Goal: Task Accomplishment & Management: Use online tool/utility

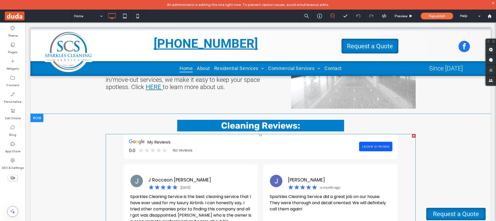
scroll to position [626, 0]
drag, startPoint x: 218, startPoint y: 141, endPoint x: 220, endPoint y: 148, distance: 7.9
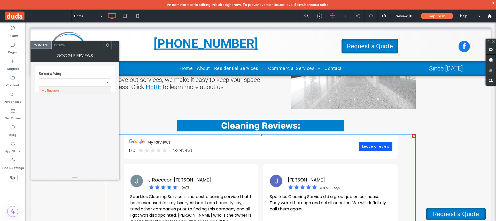
type input "*"
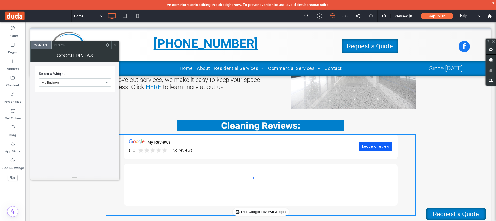
click at [63, 45] on span "Design" at bounding box center [59, 45] width 11 height 4
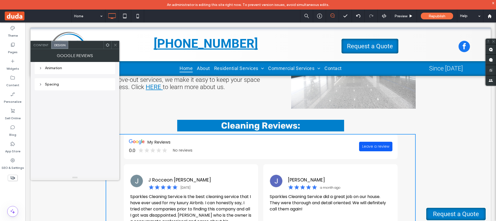
click at [44, 46] on span "Content" at bounding box center [40, 45] width 15 height 4
click at [116, 47] on span at bounding box center [115, 45] width 4 height 8
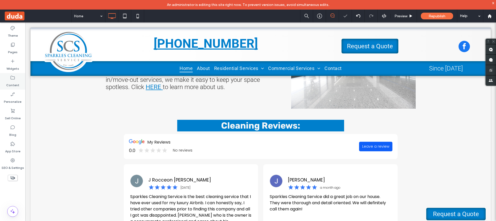
click at [9, 68] on label "Widgets" at bounding box center [12, 67] width 13 height 7
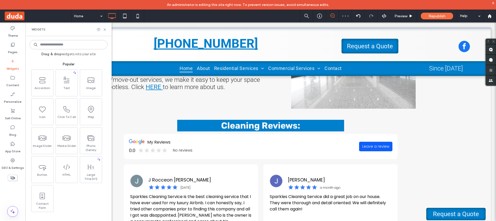
click at [59, 46] on input at bounding box center [68, 44] width 78 height 9
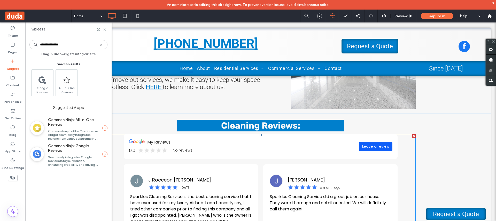
scroll to position [670, 0]
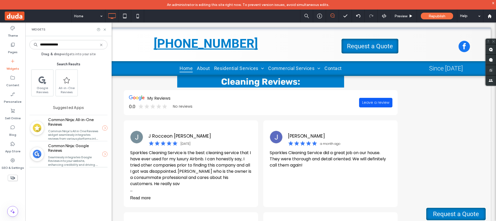
type input "**********"
click at [107, 30] on div "Widgets" at bounding box center [68, 29] width 86 height 14
drag, startPoint x: 105, startPoint y: 27, endPoint x: 80, endPoint y: 5, distance: 33.7
click at [105, 28] on icon at bounding box center [105, 30] width 4 height 4
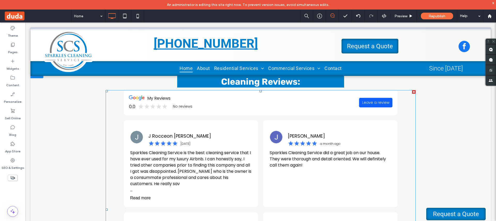
click at [169, 134] on span at bounding box center [261, 209] width 310 height 239
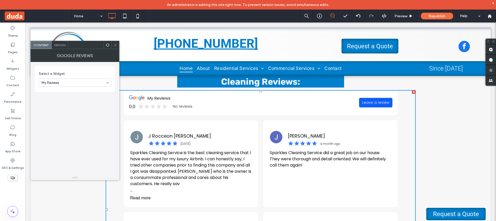
click at [115, 46] on icon at bounding box center [115, 45] width 4 height 4
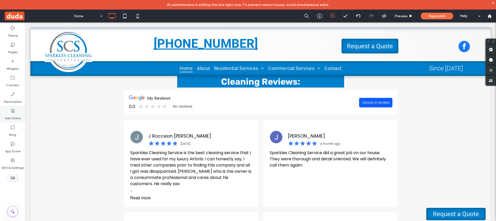
click at [13, 116] on label "Sell Online" at bounding box center [13, 116] width 16 height 7
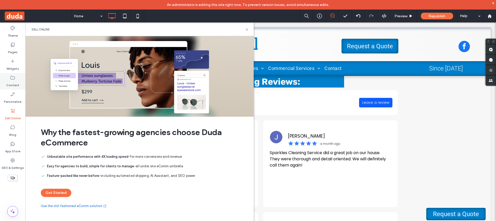
click at [16, 82] on label "Content" at bounding box center [12, 83] width 13 height 7
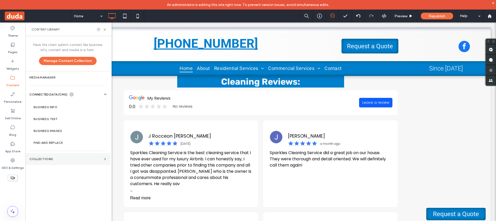
click at [51, 161] on section "Collections" at bounding box center [67, 159] width 85 height 12
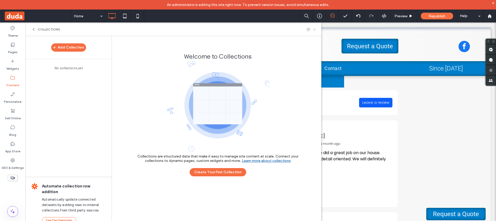
drag, startPoint x: 314, startPoint y: 29, endPoint x: 271, endPoint y: 27, distance: 42.7
click at [314, 29] on use at bounding box center [314, 29] width 2 height 2
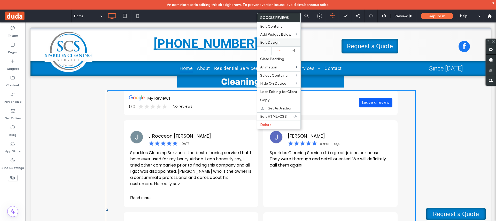
click at [275, 44] on span "Edit Design" at bounding box center [269, 42] width 19 height 4
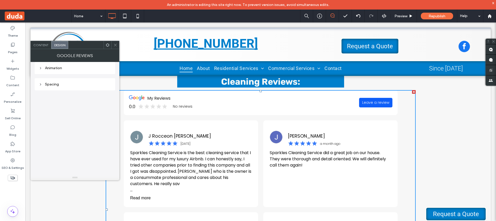
click at [44, 43] on span "Content" at bounding box center [40, 45] width 15 height 4
click at [116, 46] on icon at bounding box center [115, 45] width 4 height 4
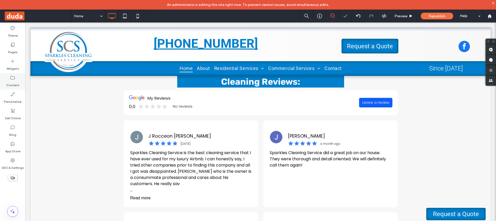
click at [18, 69] on label "Widgets" at bounding box center [12, 67] width 13 height 7
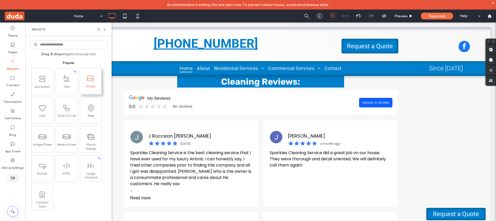
scroll to position [0, 0]
click at [102, 27] on div "Widgets" at bounding box center [68, 29] width 86 height 14
drag, startPoint x: 103, startPoint y: 28, endPoint x: 88, endPoint y: 1, distance: 31.0
click at [103, 28] on icon at bounding box center [105, 30] width 4 height 4
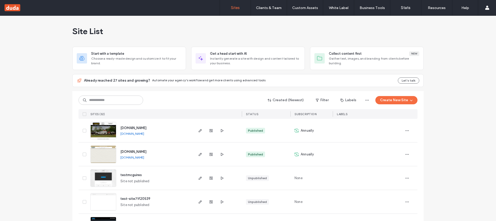
click at [99, 105] on div "Created (Newest) Filter Labels Create New Site SITES (32) STATUS SUBSCRIPTION L…" at bounding box center [248, 105] width 339 height 28
click at [104, 101] on input at bounding box center [111, 100] width 65 height 9
paste input "********"
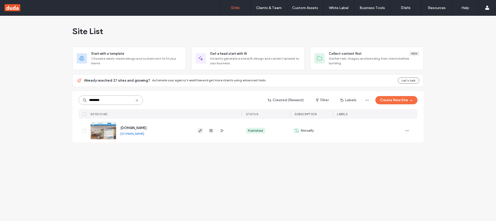
type input "********"
click at [200, 131] on use "button" at bounding box center [200, 130] width 3 height 3
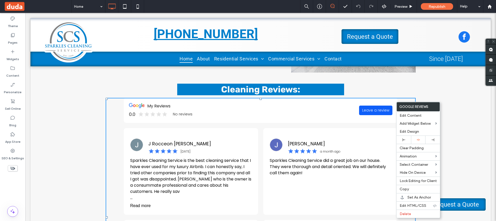
click at [293, 110] on div "My Reviews 0.0 No reviews Leave a review" at bounding box center [261, 110] width 274 height 25
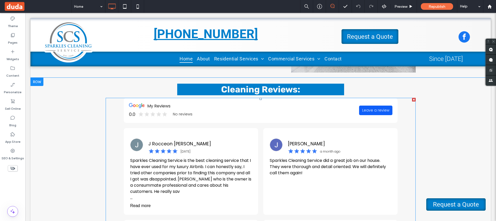
click at [162, 109] on span at bounding box center [261, 217] width 310 height 239
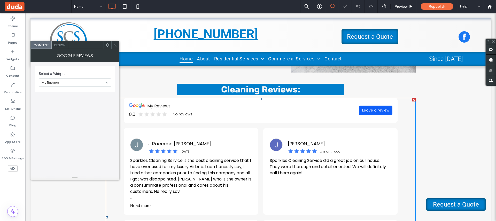
click at [116, 48] on span at bounding box center [115, 45] width 4 height 8
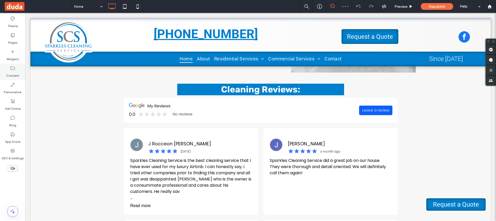
click at [21, 74] on div "Content" at bounding box center [12, 72] width 25 height 17
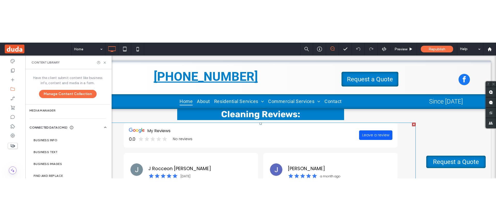
scroll to position [704, 0]
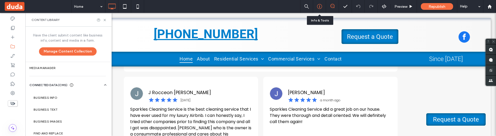
click at [323, 9] on div at bounding box center [319, 6] width 13 height 5
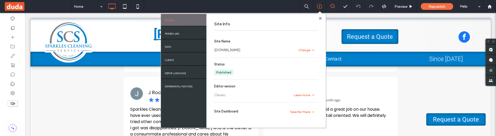
click at [226, 53] on section "Site Name www.sparklescleans.net Change" at bounding box center [266, 46] width 104 height 14
click at [228, 50] on link "www.sparklescleans.net" at bounding box center [227, 50] width 26 height 5
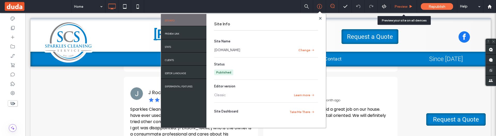
click at [403, 9] on div "Preview" at bounding box center [404, 6] width 26 height 13
click at [401, 10] on div "Preview" at bounding box center [404, 6] width 26 height 13
click at [398, 7] on span "Preview" at bounding box center [401, 6] width 13 height 4
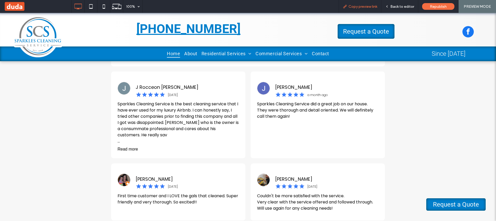
click at [368, 10] on div "Copy preview link" at bounding box center [360, 6] width 43 height 13
click at [361, 5] on span "Copy preview link" at bounding box center [363, 6] width 29 height 4
click at [397, 6] on span "Back to editor" at bounding box center [402, 6] width 24 height 4
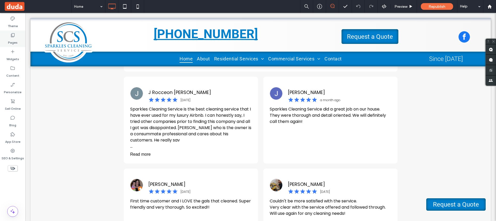
click at [16, 43] on label "Pages" at bounding box center [13, 41] width 10 height 7
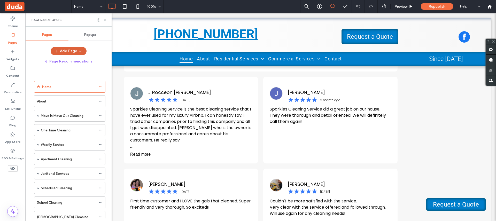
click at [81, 52] on icon "button" at bounding box center [80, 51] width 4 height 4
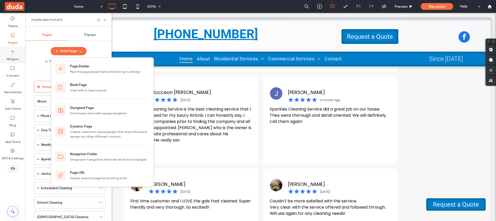
click at [14, 49] on div "Widgets" at bounding box center [12, 55] width 25 height 17
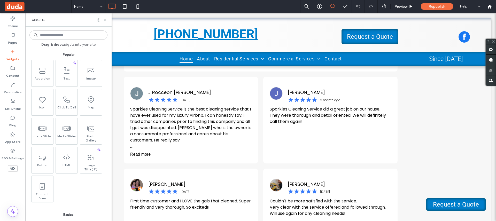
click at [67, 34] on input at bounding box center [68, 34] width 78 height 9
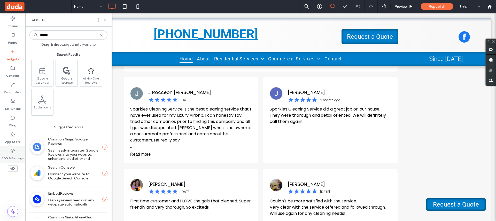
type input "******"
click at [12, 153] on icon at bounding box center [12, 150] width 5 height 5
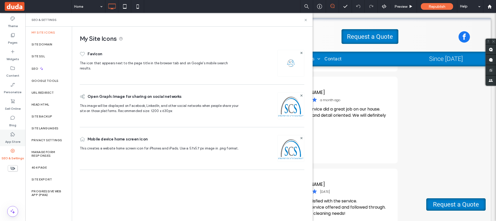
click at [16, 137] on label "App Store" at bounding box center [12, 140] width 15 height 7
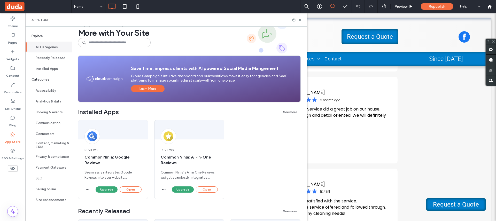
scroll to position [82, 0]
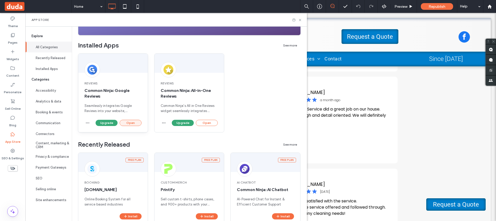
click at [123, 122] on button "Open" at bounding box center [131, 123] width 22 height 6
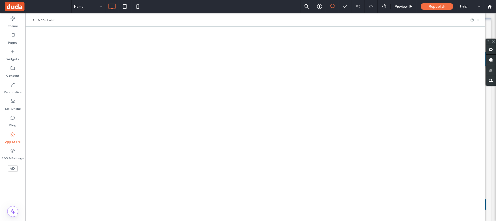
click at [480, 19] on icon at bounding box center [479, 20] width 4 height 4
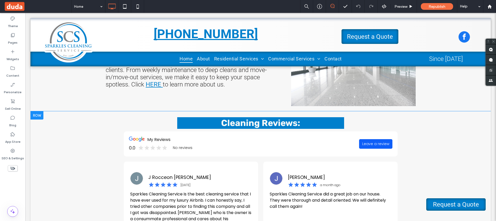
scroll to position [663, 0]
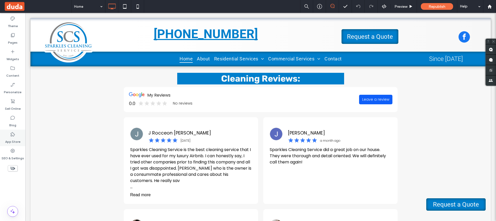
click at [16, 138] on label "App Store" at bounding box center [12, 140] width 15 height 7
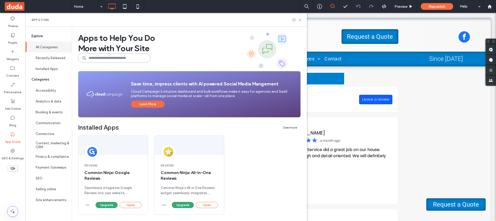
click at [102, 60] on input at bounding box center [114, 57] width 73 height 9
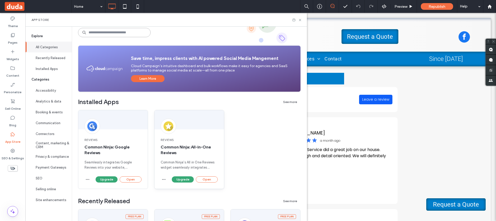
scroll to position [27, 0]
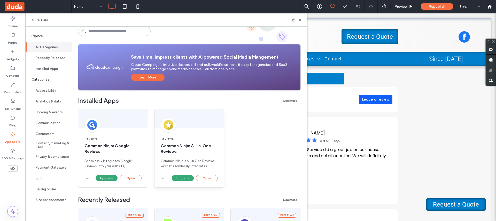
click at [195, 133] on div "Reviews Common Ninja: All-in-One Reviews Common Ninja's All in One Reviews widg…" at bounding box center [190, 152] width 70 height 45
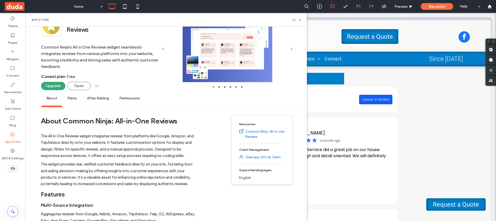
scroll to position [0, 0]
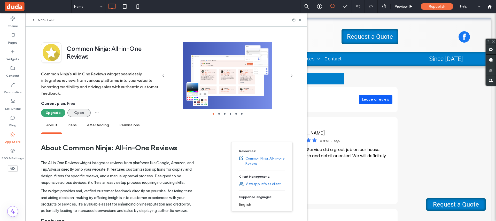
click at [77, 112] on button "Open" at bounding box center [78, 113] width 23 height 8
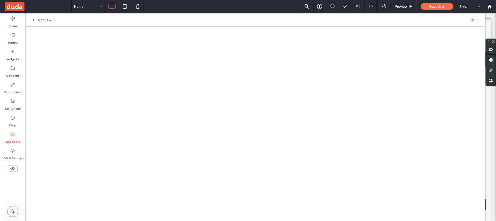
click at [37, 20] on div "App Store" at bounding box center [44, 20] width 24 height 4
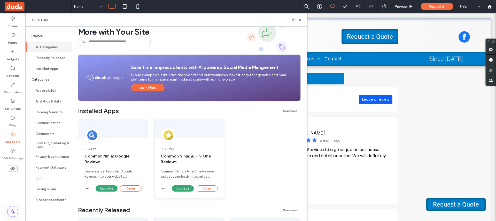
scroll to position [17, 0]
click at [96, 44] on input at bounding box center [114, 41] width 73 height 9
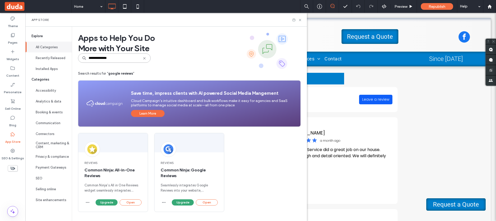
scroll to position [0, 0]
type input "**********"
click at [252, 164] on div "Reviews Common Ninja: All-in-One Reviews Common Ninja's All in One Reviews widg…" at bounding box center [189, 176] width 223 height 87
